Goal: Task Accomplishment & Management: Manage account settings

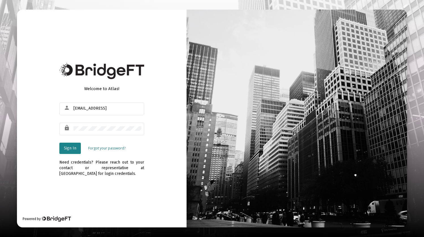
click at [70, 147] on span "Sign In" at bounding box center [70, 148] width 12 height 5
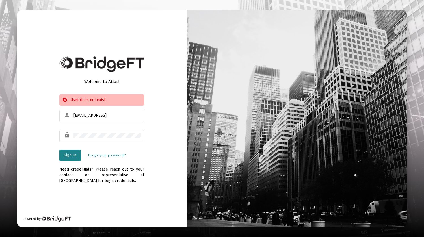
click at [65, 160] on button "Sign In" at bounding box center [69, 155] width 21 height 11
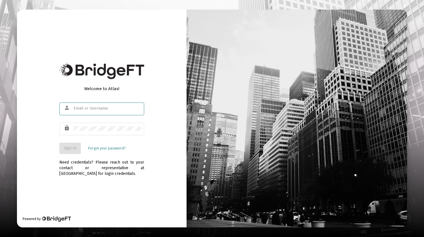
type input "[EMAIL_ADDRESS][DOMAIN_NAME]"
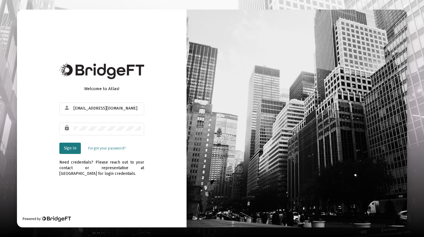
click at [73, 154] on div "Need credentials? Please reach out to your contact or representative at [GEOGRA…" at bounding box center [101, 165] width 85 height 23
click at [71, 156] on div "Need credentials? Please reach out to your contact or representative at [GEOGRA…" at bounding box center [101, 165] width 85 height 23
click at [70, 147] on span "Sign In" at bounding box center [70, 148] width 12 height 5
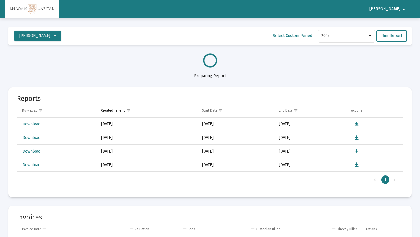
select select "View all"
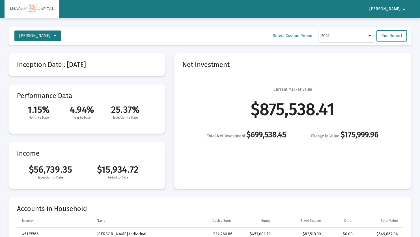
scroll to position [814, 0]
